Goal: Information Seeking & Learning: Learn about a topic

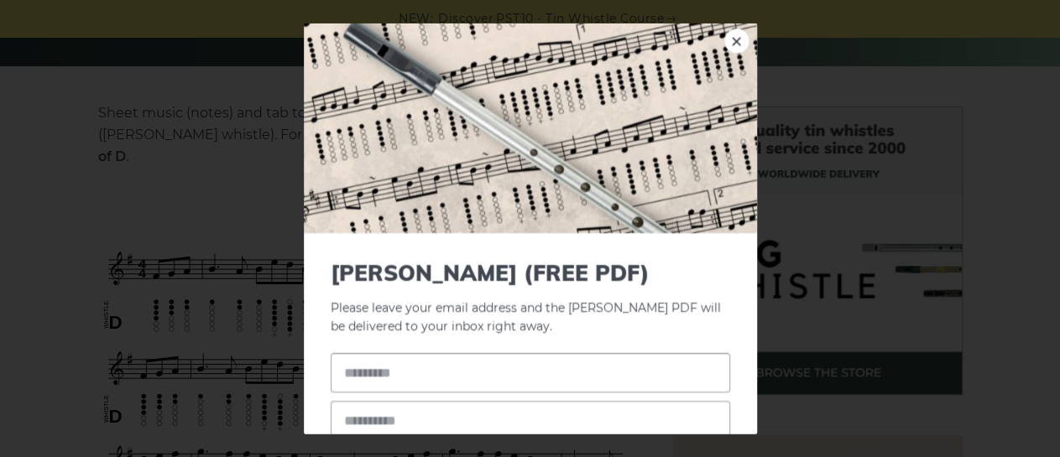
scroll to position [299, 0]
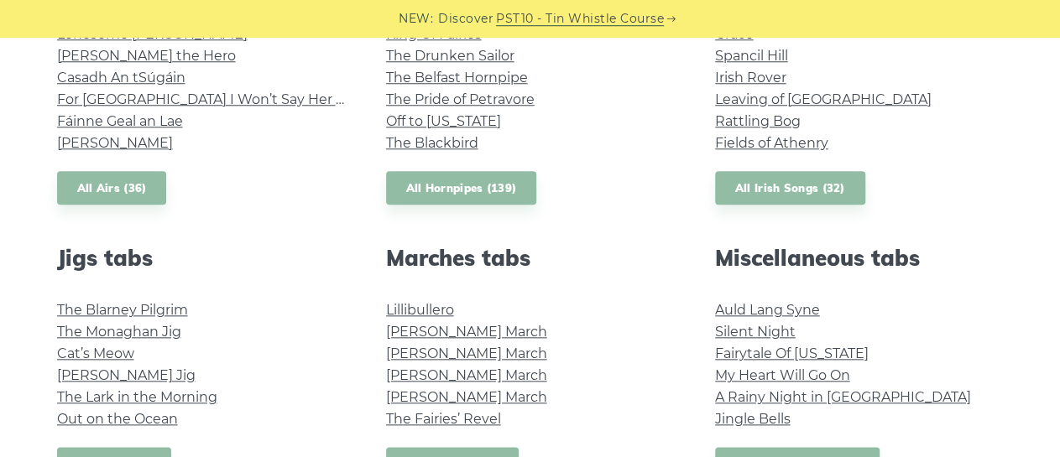
scroll to position [785, 0]
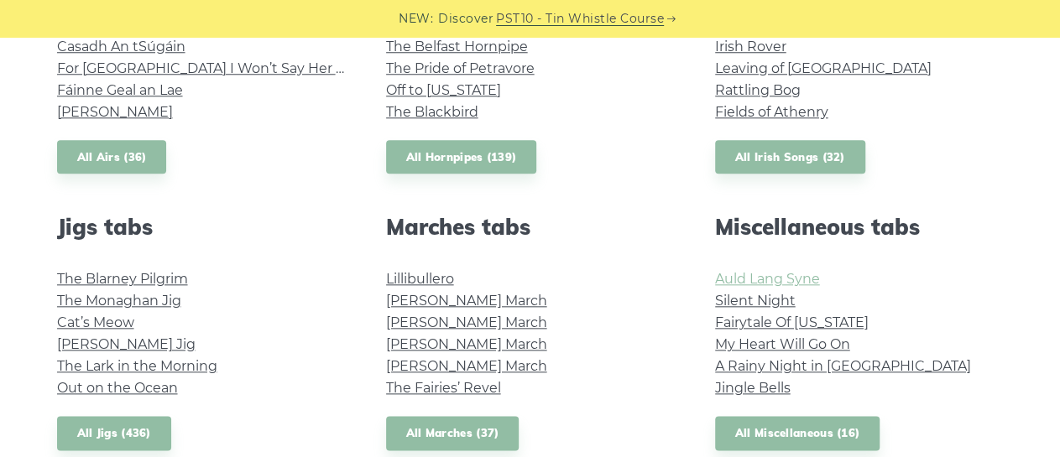
click at [777, 281] on link "Auld Lang Syne" at bounding box center [767, 279] width 105 height 16
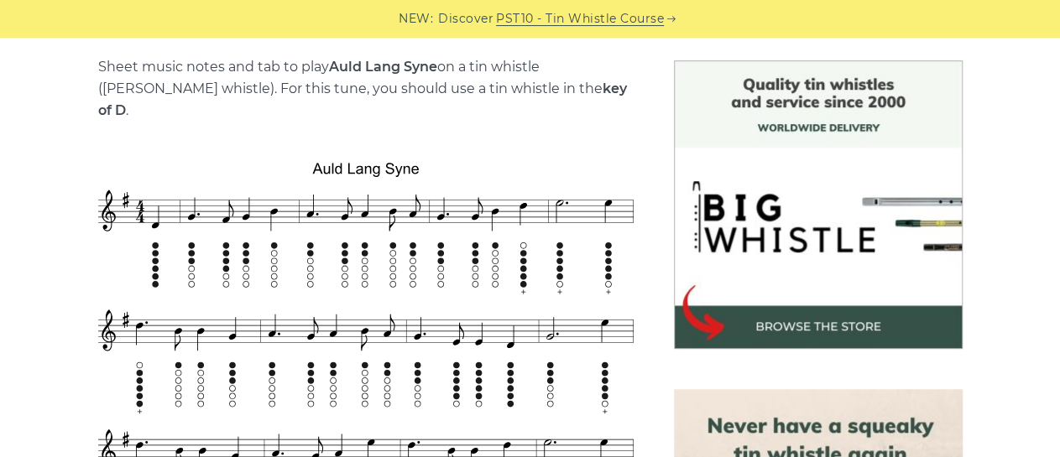
scroll to position [422, 0]
